Goal: Transaction & Acquisition: Download file/media

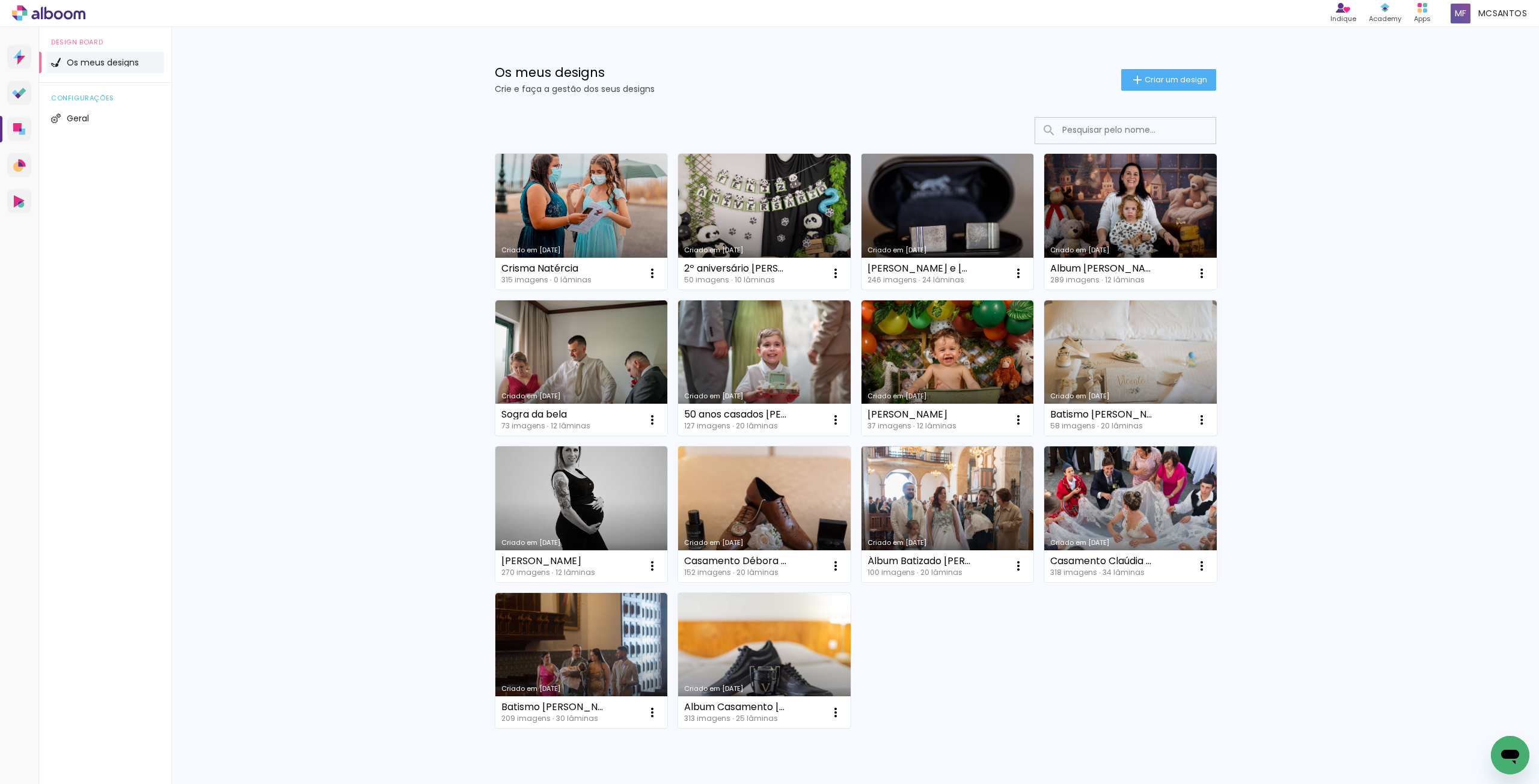
click at [934, 242] on link "Criado em [DATE]" at bounding box center [947, 222] width 173 height 136
click at [1148, 360] on link "Criado em [DATE]" at bounding box center [1131, 368] width 173 height 136
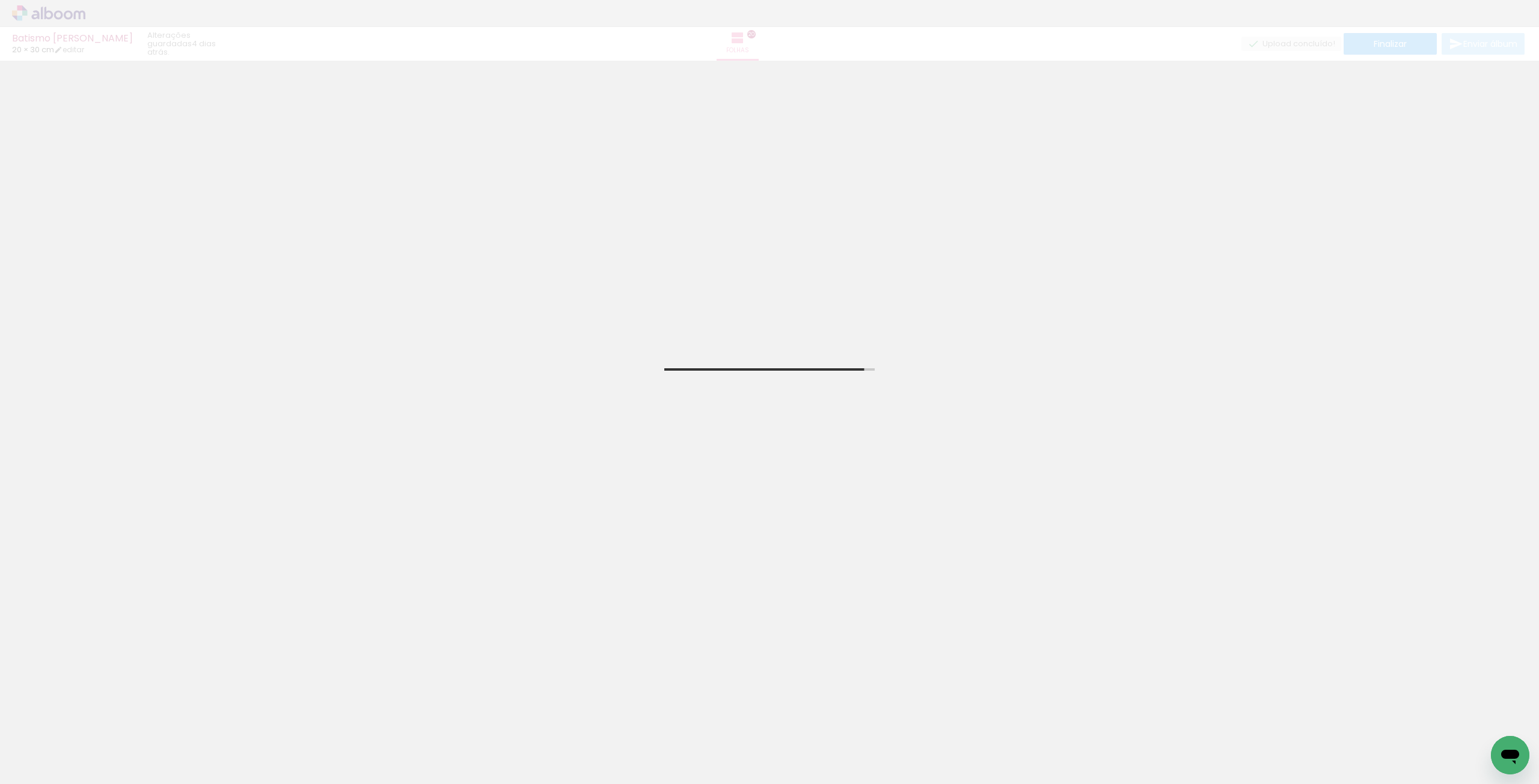
scroll to position [0, 701]
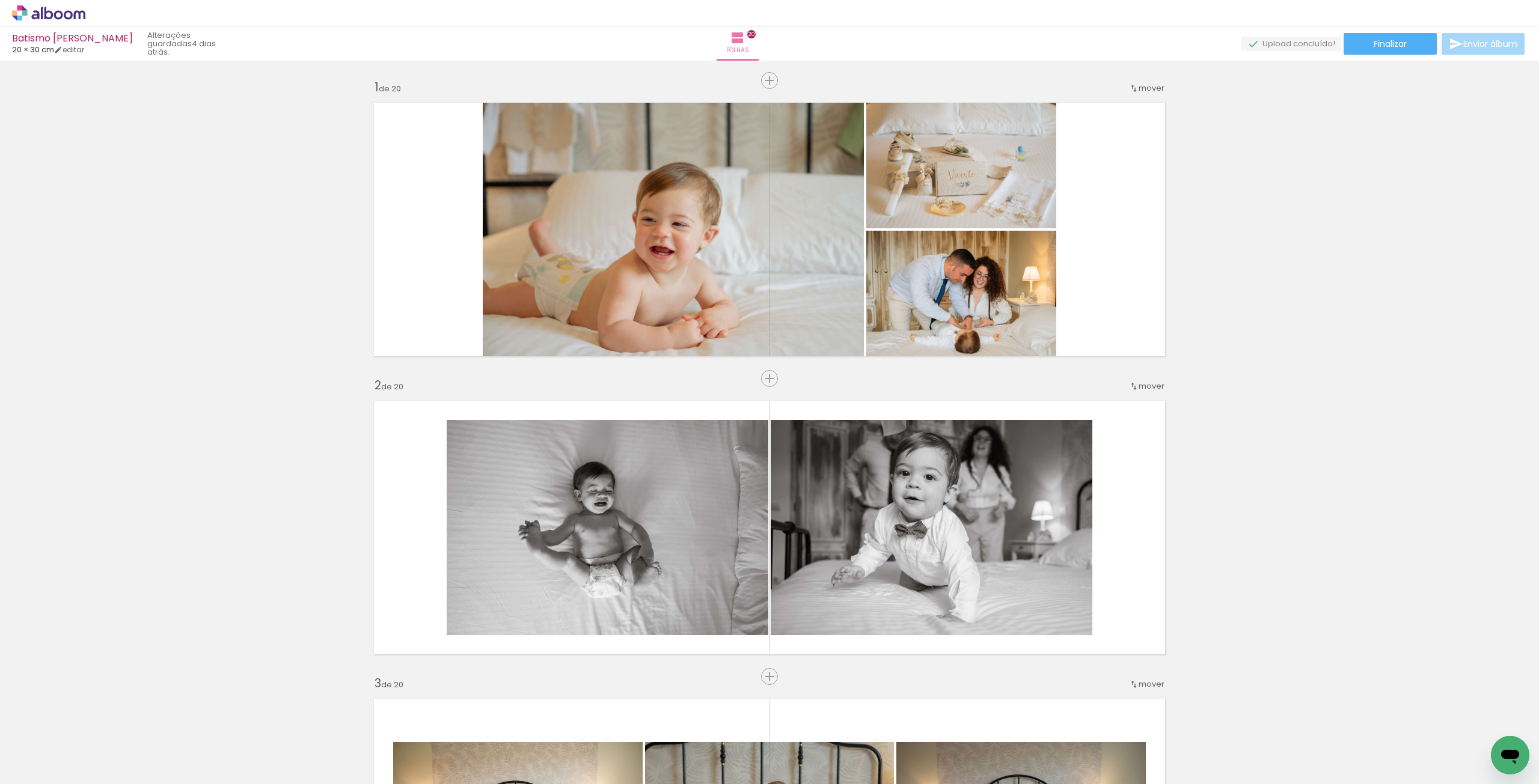
click at [979, 755] on div at bounding box center [968, 743] width 59 height 39
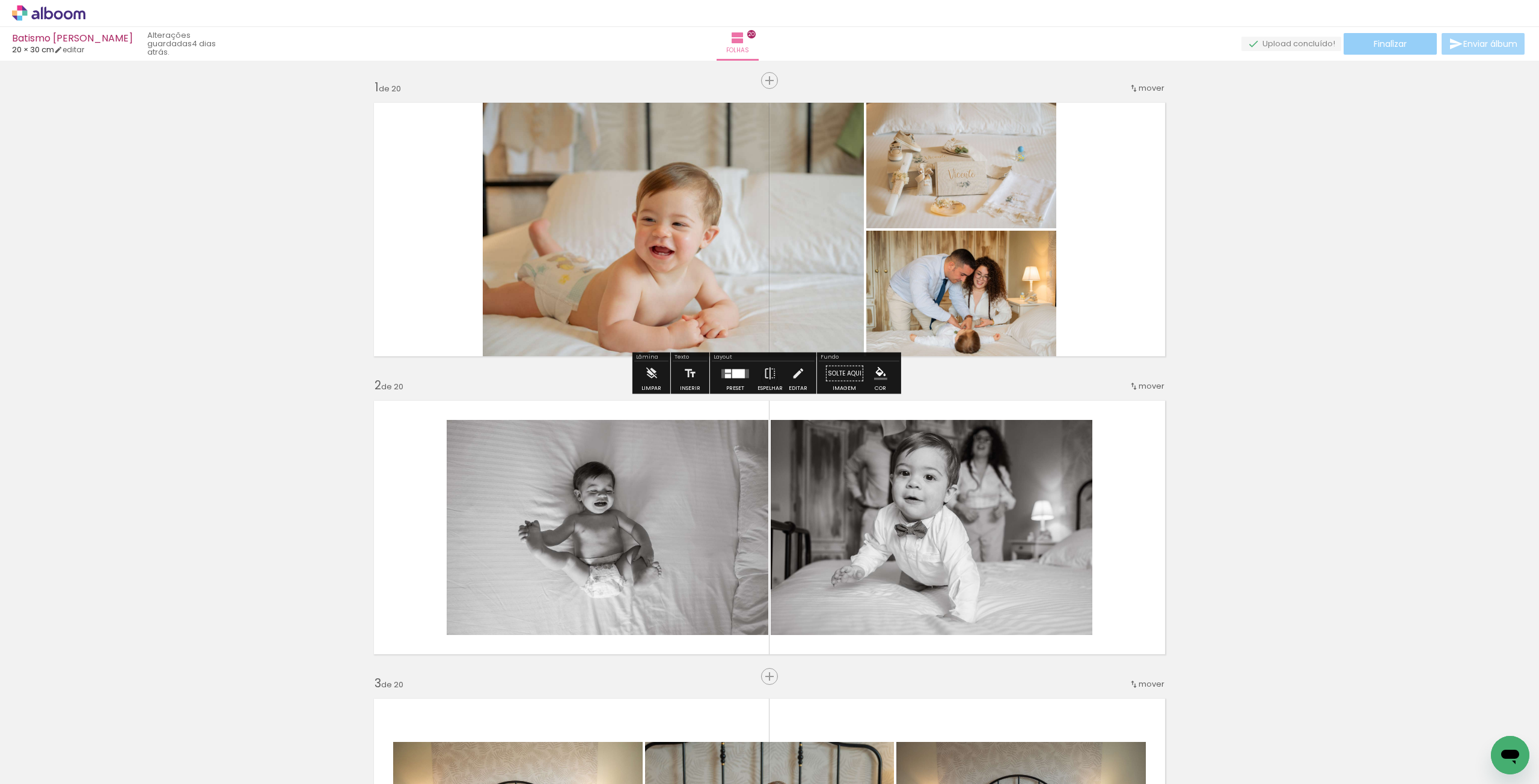
click at [1388, 41] on span "Finalizar" at bounding box center [1390, 44] width 33 height 9
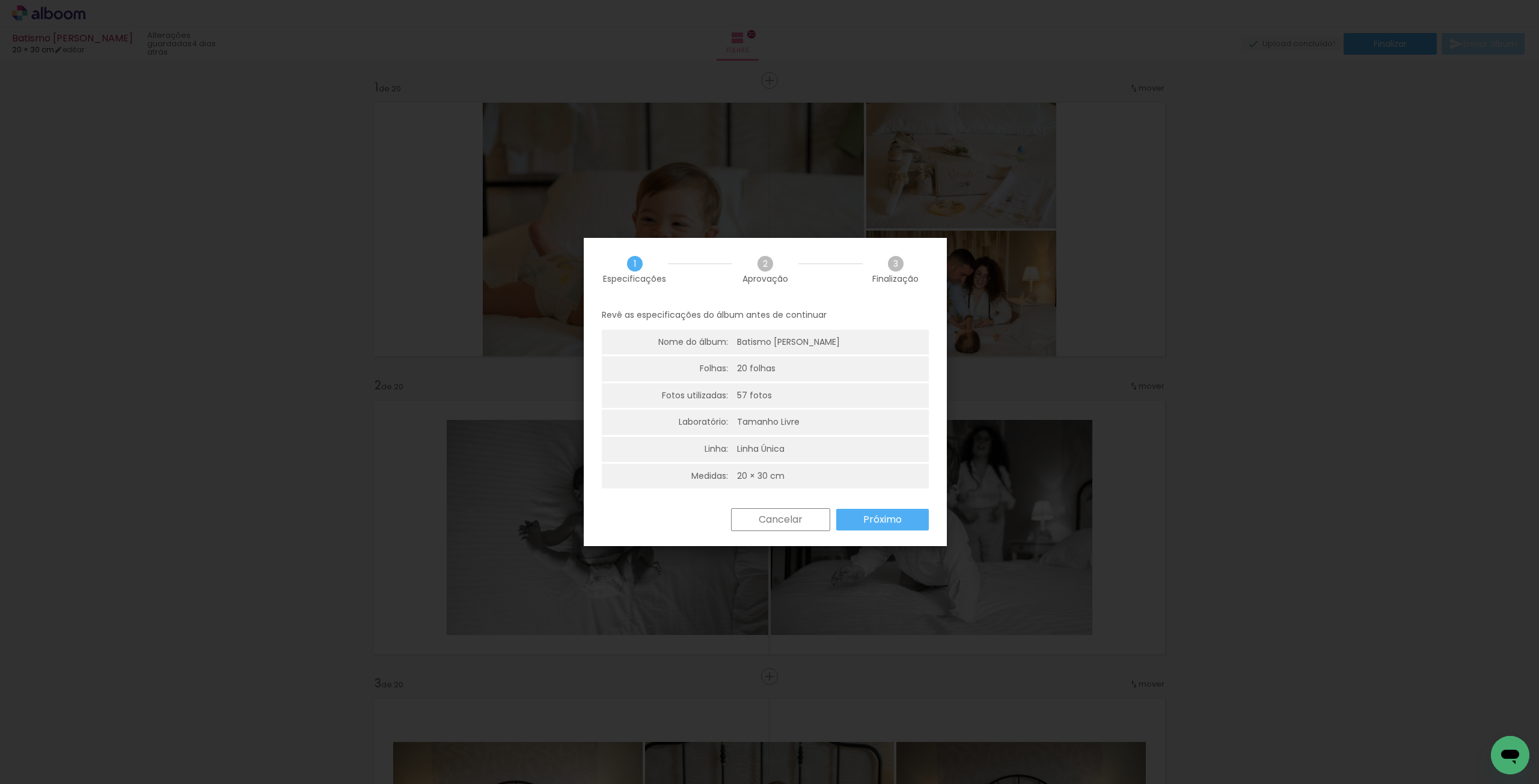
click at [0, 0] on slot "Próximo" at bounding box center [0, 0] width 0 height 0
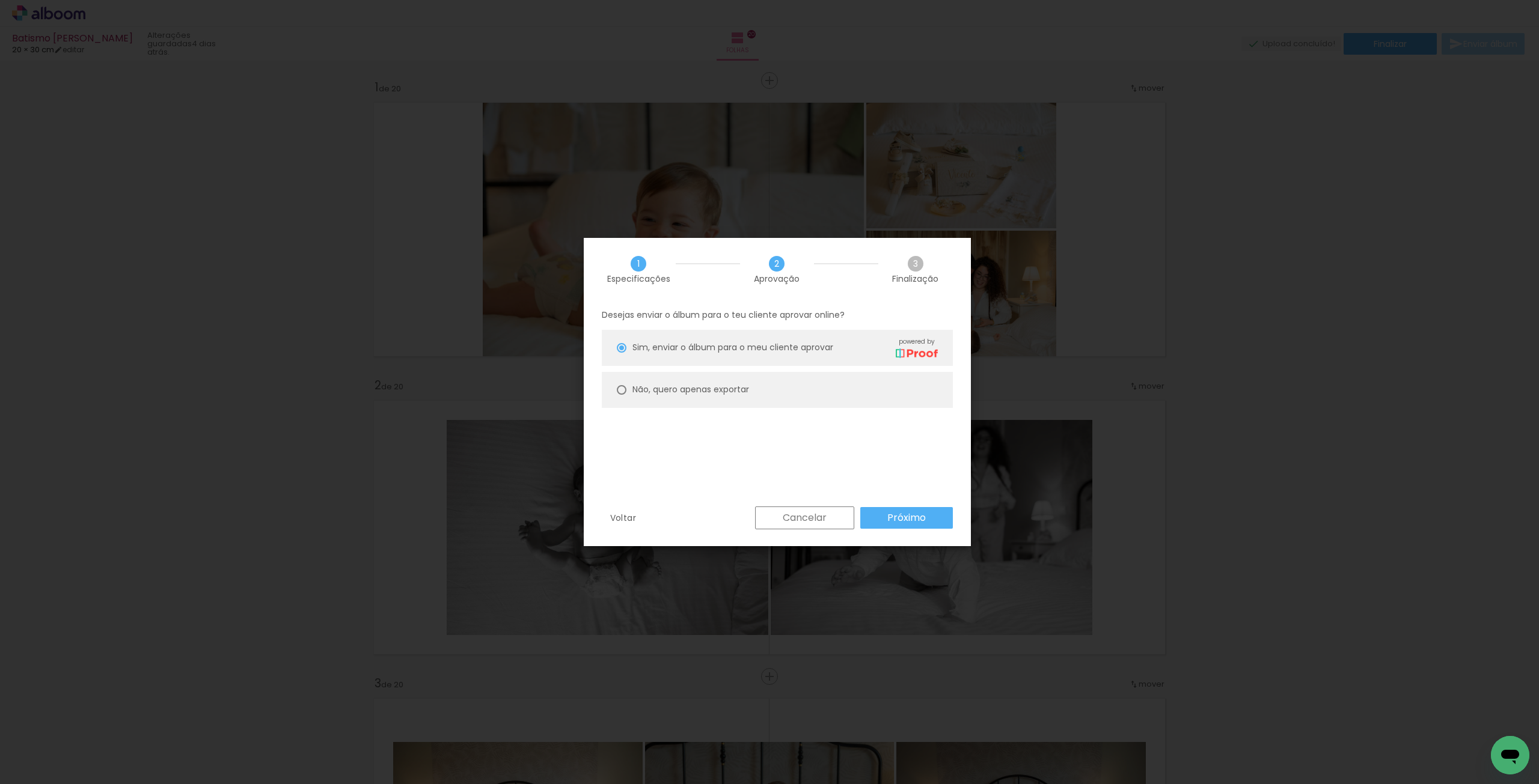
click at [1325, 258] on iron-overlay-backdrop at bounding box center [770, 392] width 1539 height 784
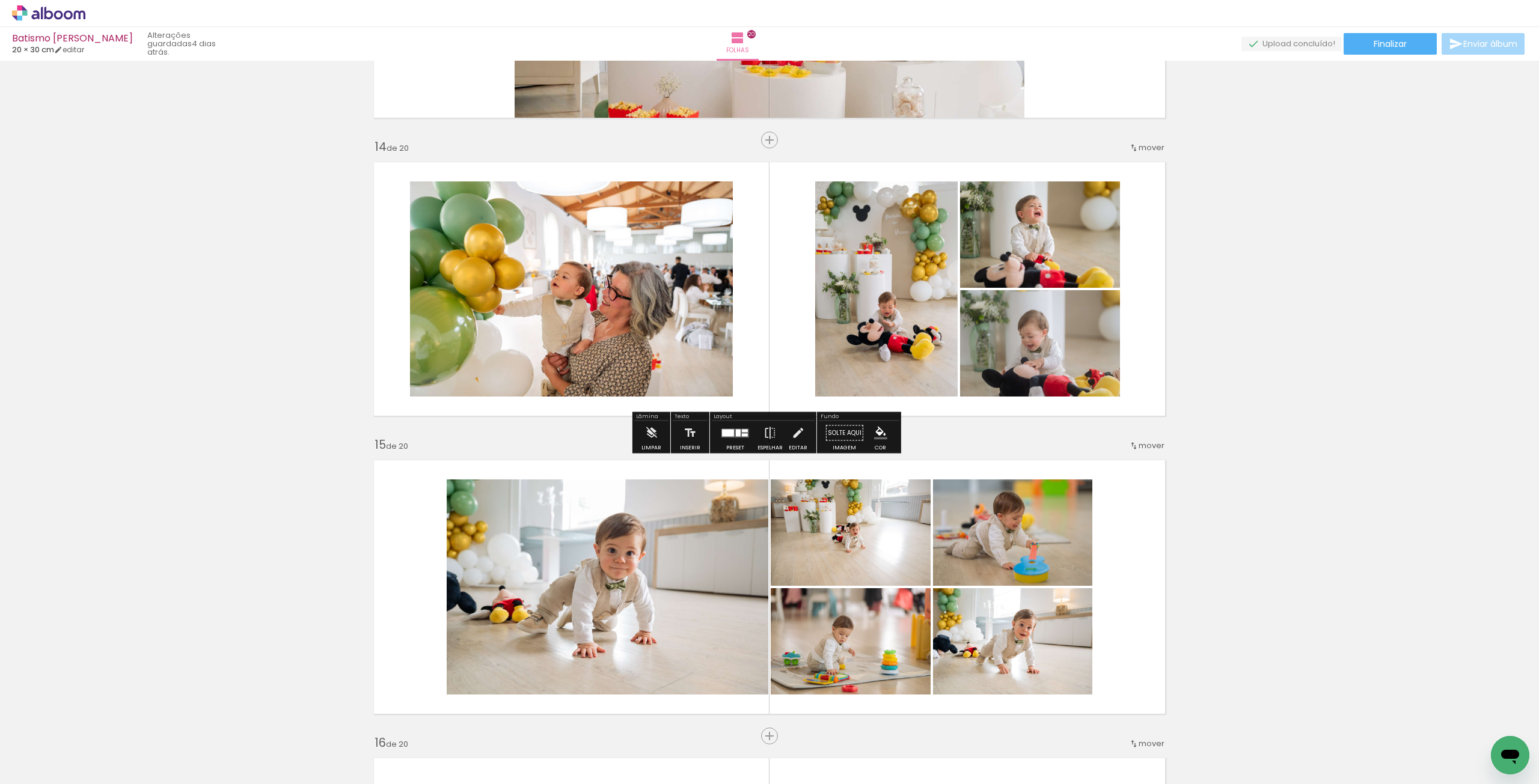
scroll to position [3733, 0]
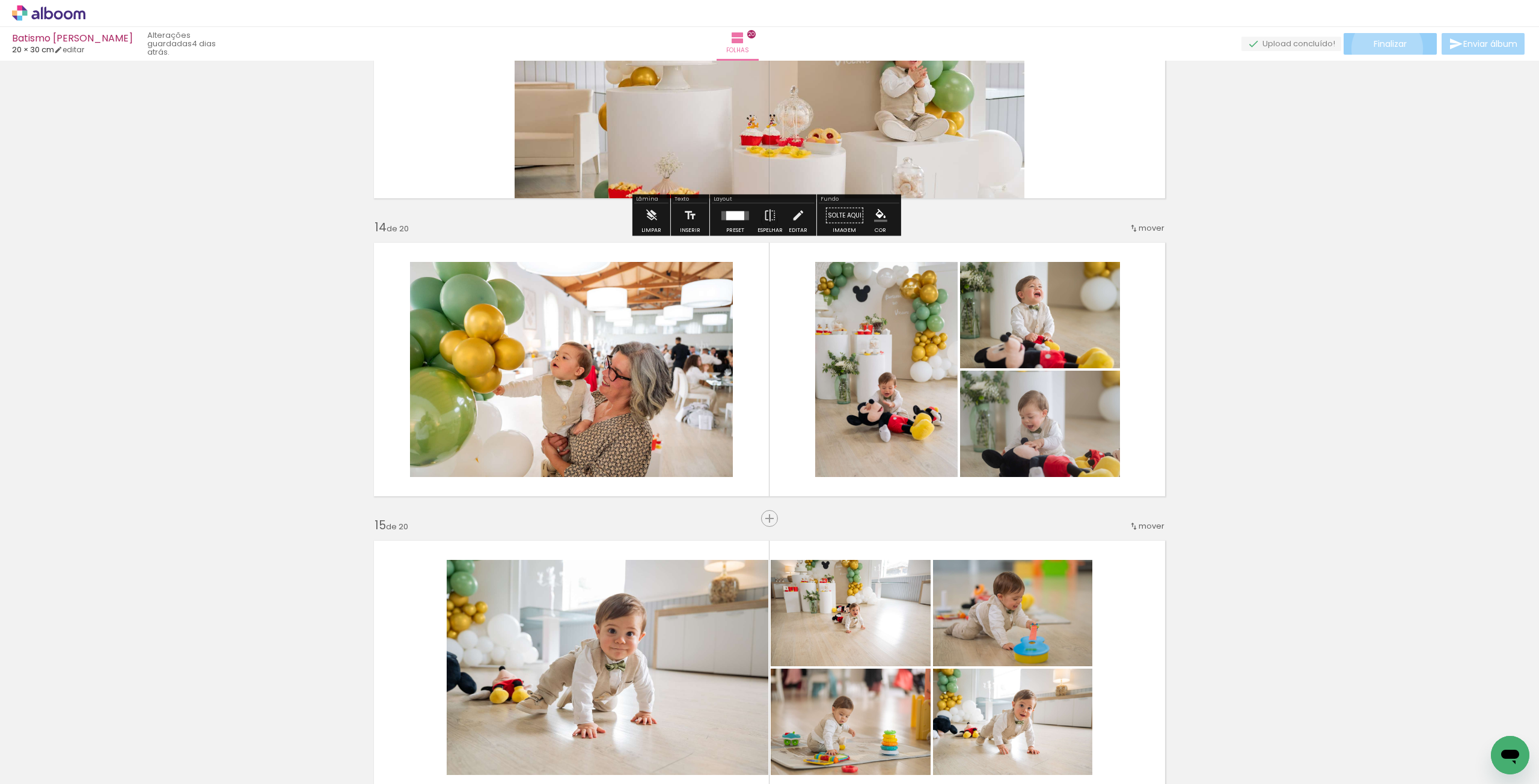
click at [1382, 48] on span "Finalizar" at bounding box center [1390, 44] width 33 height 9
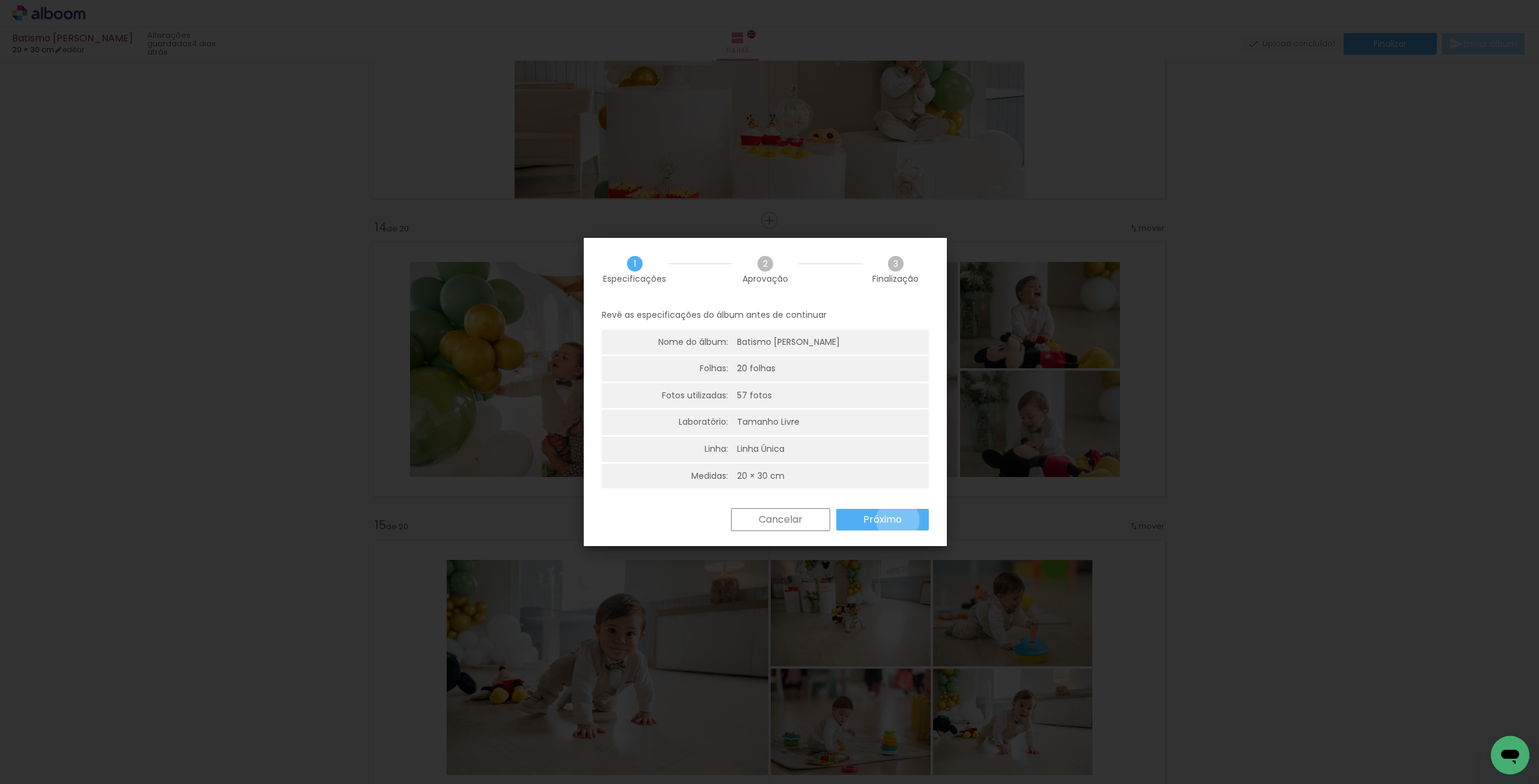
click at [0, 0] on slot "Próximo" at bounding box center [0, 0] width 0 height 0
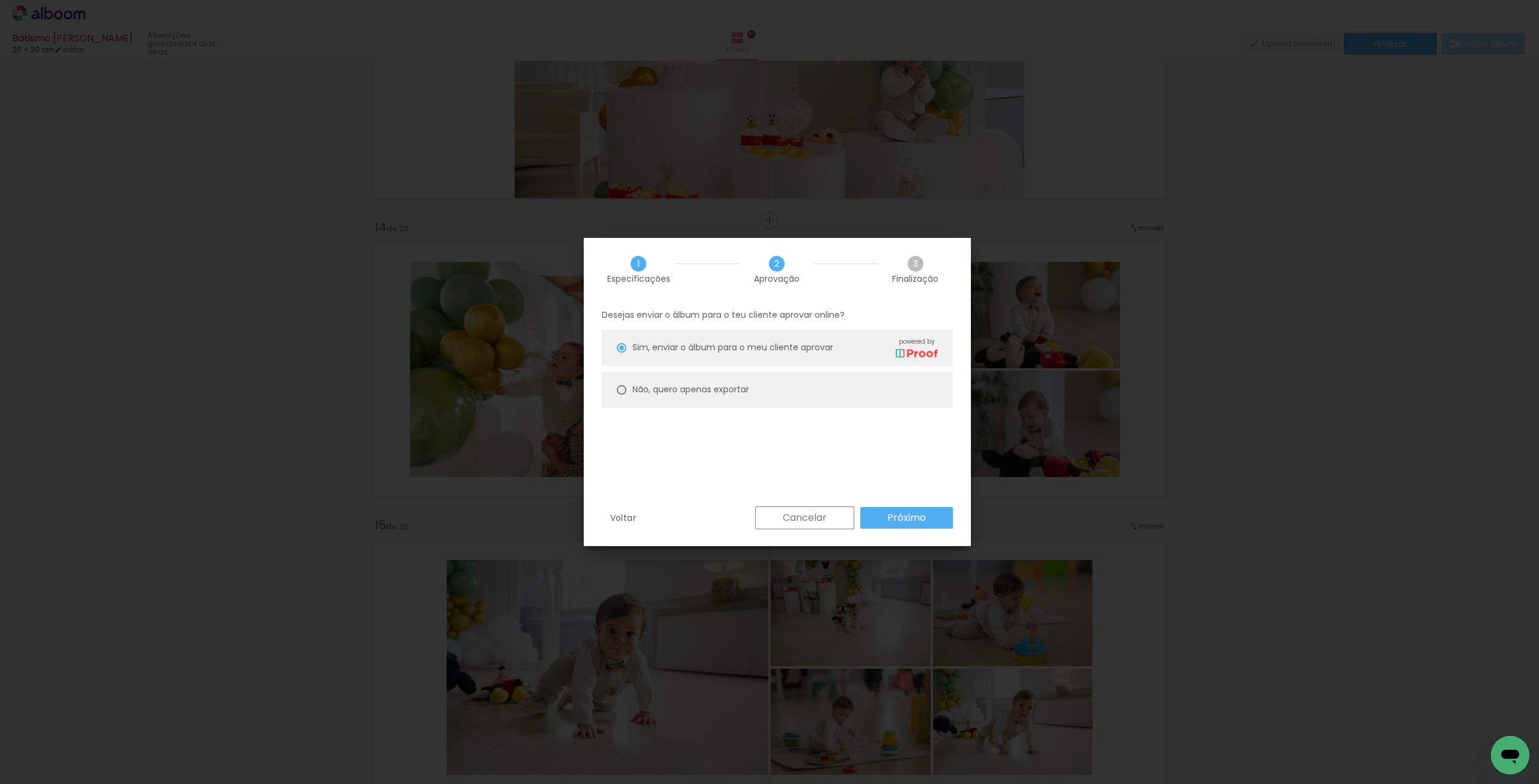
click at [0, 0] on paper-radio-button "Não, quero apenas exportar" at bounding box center [0, 0] width 0 height 0
type paper-radio-button "on"
click at [0, 0] on slot "Próximo" at bounding box center [0, 0] width 0 height 0
type input "Alta, 300 DPI"
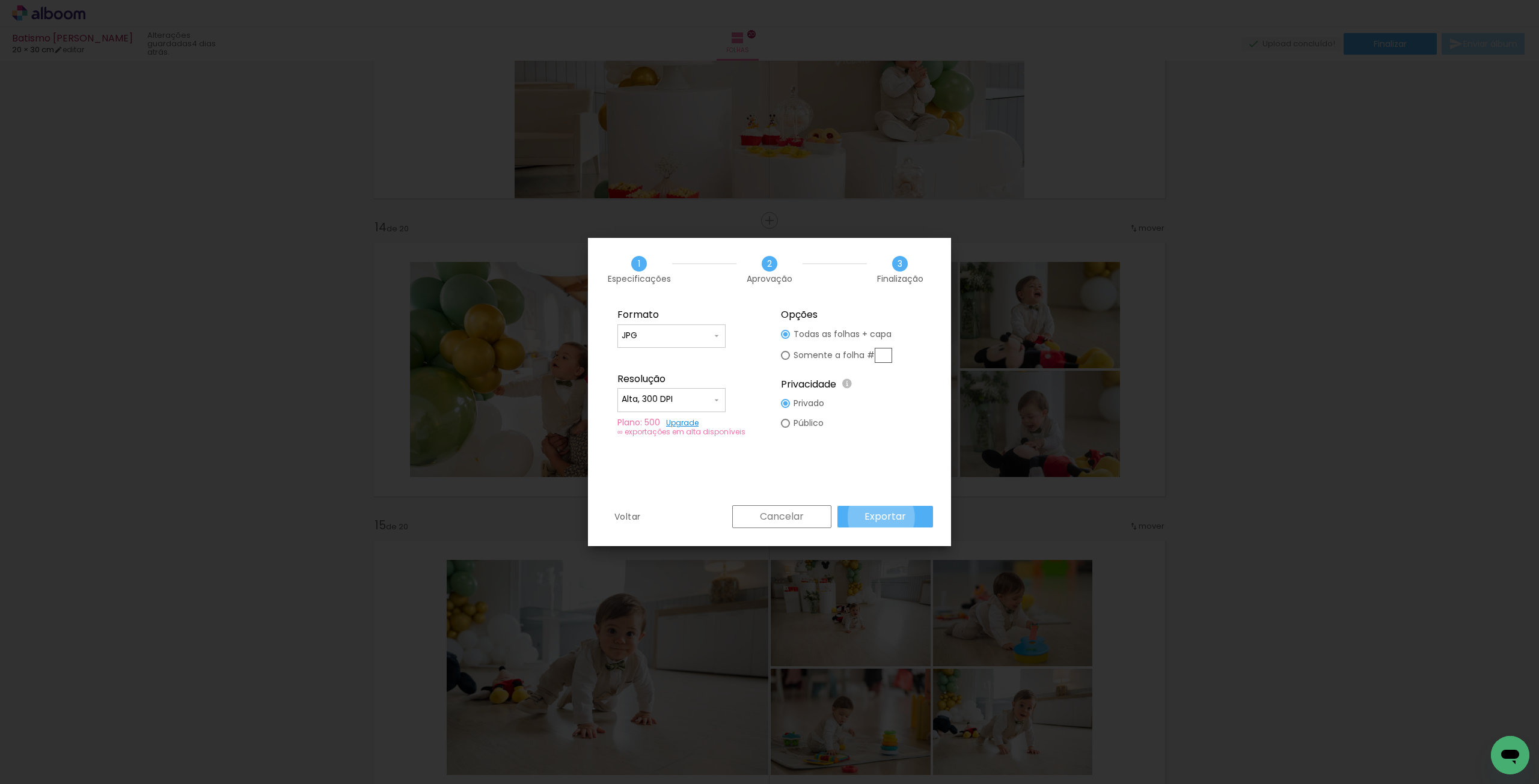
click at [0, 0] on slot "Exportar" at bounding box center [0, 0] width 0 height 0
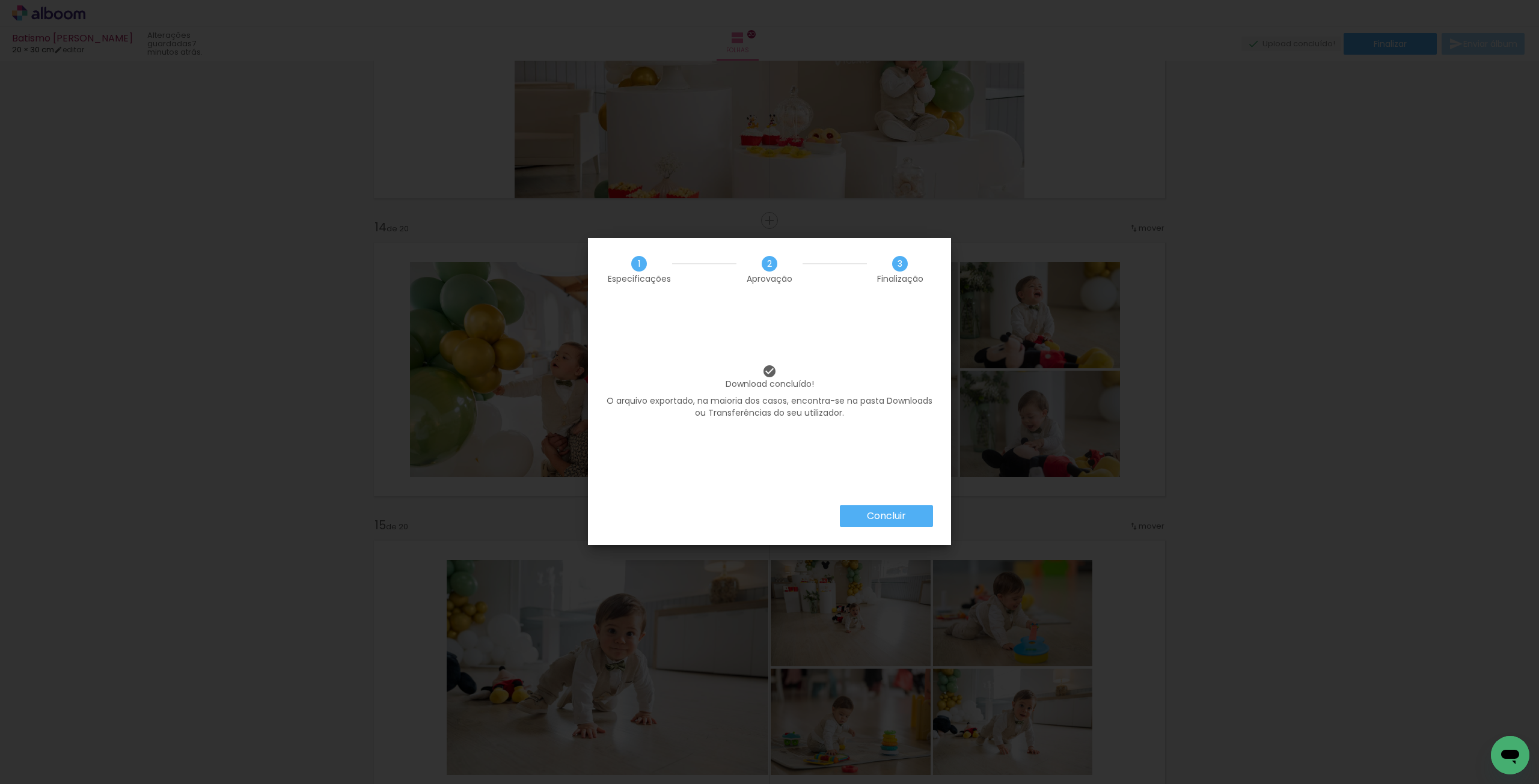
scroll to position [0, 701]
click at [0, 0] on slot "Concluir" at bounding box center [0, 0] width 0 height 0
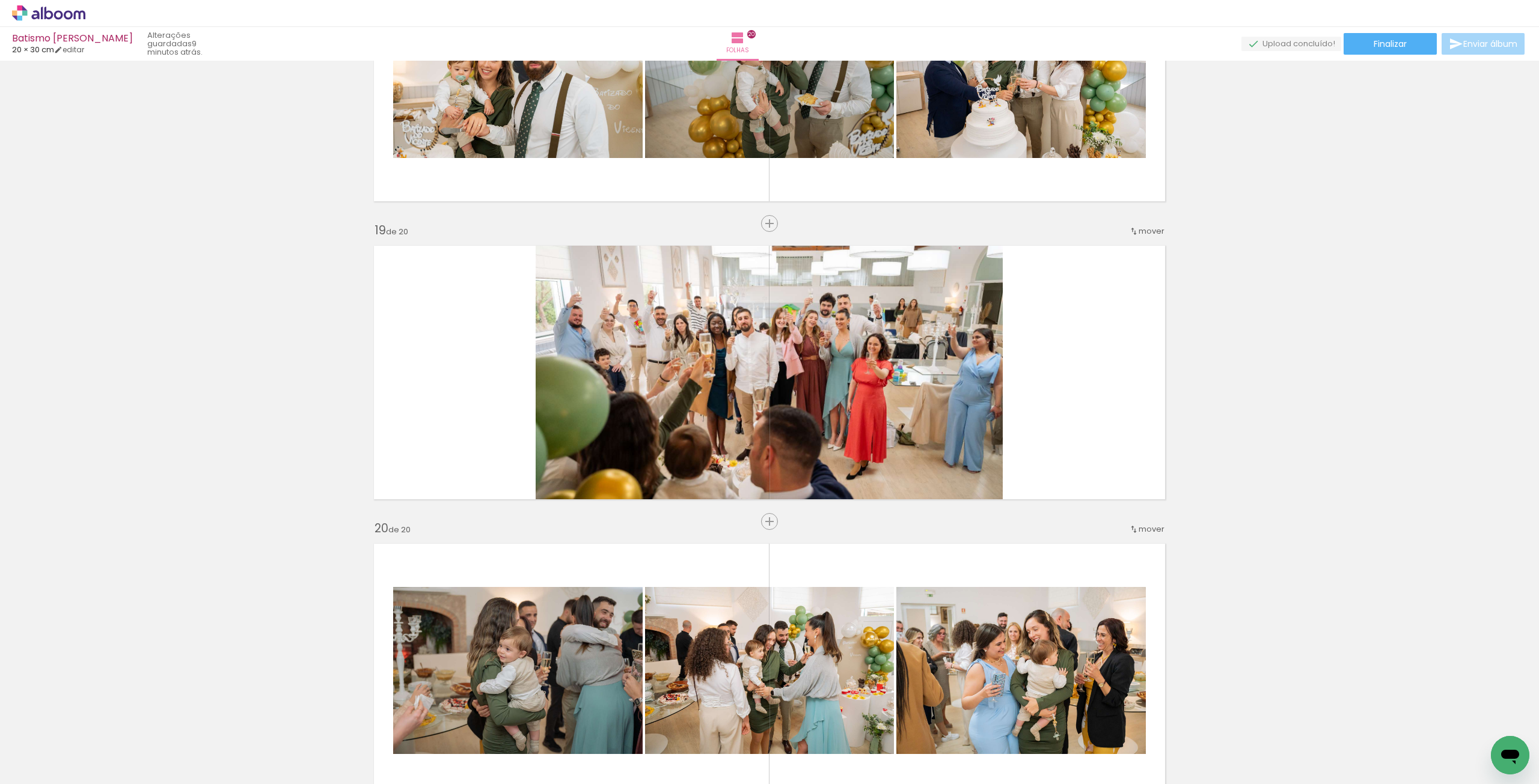
scroll to position [4995, 0]
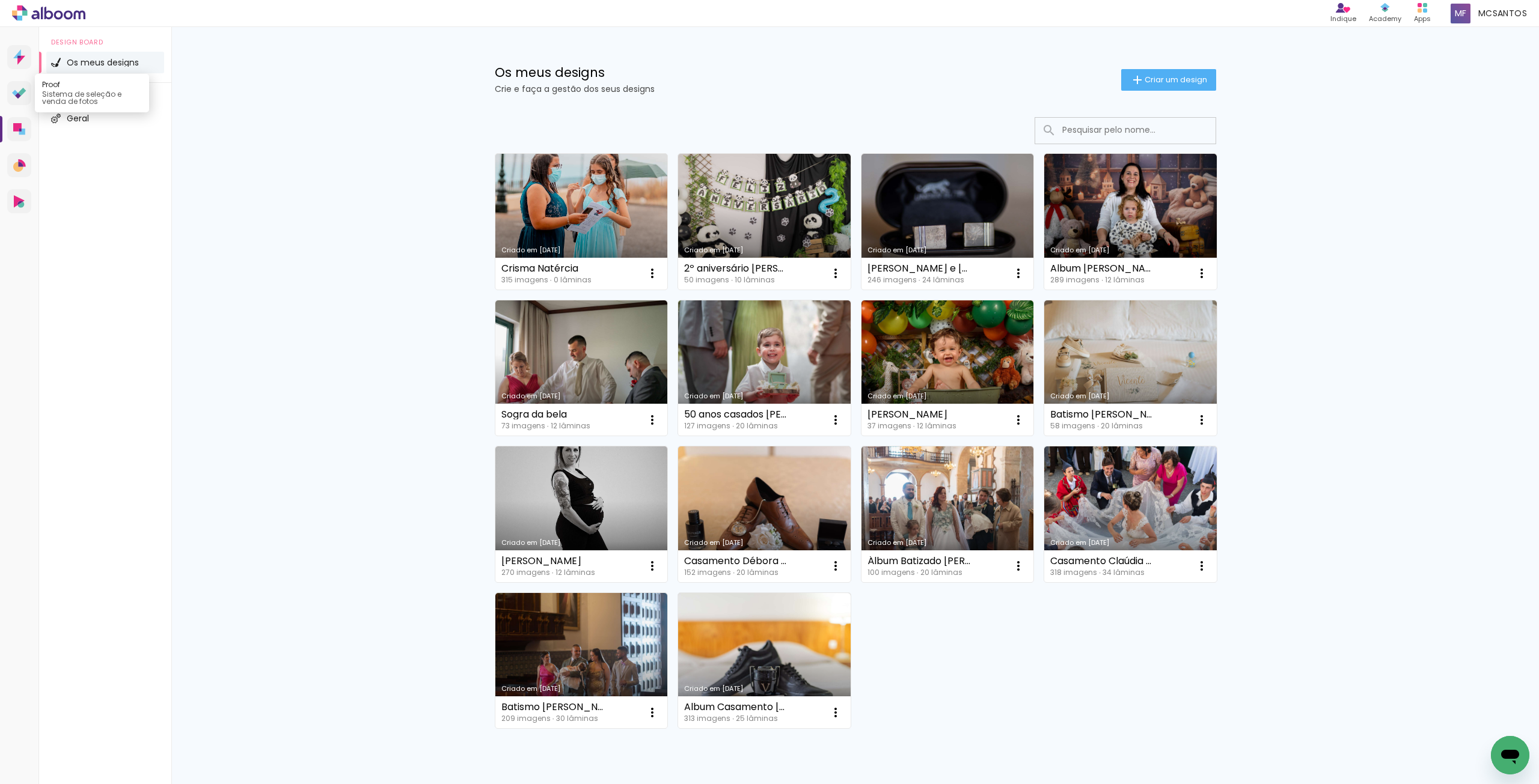
click at [22, 94] on icon at bounding box center [22, 92] width 8 height 8
